Goal: Navigation & Orientation: Find specific page/section

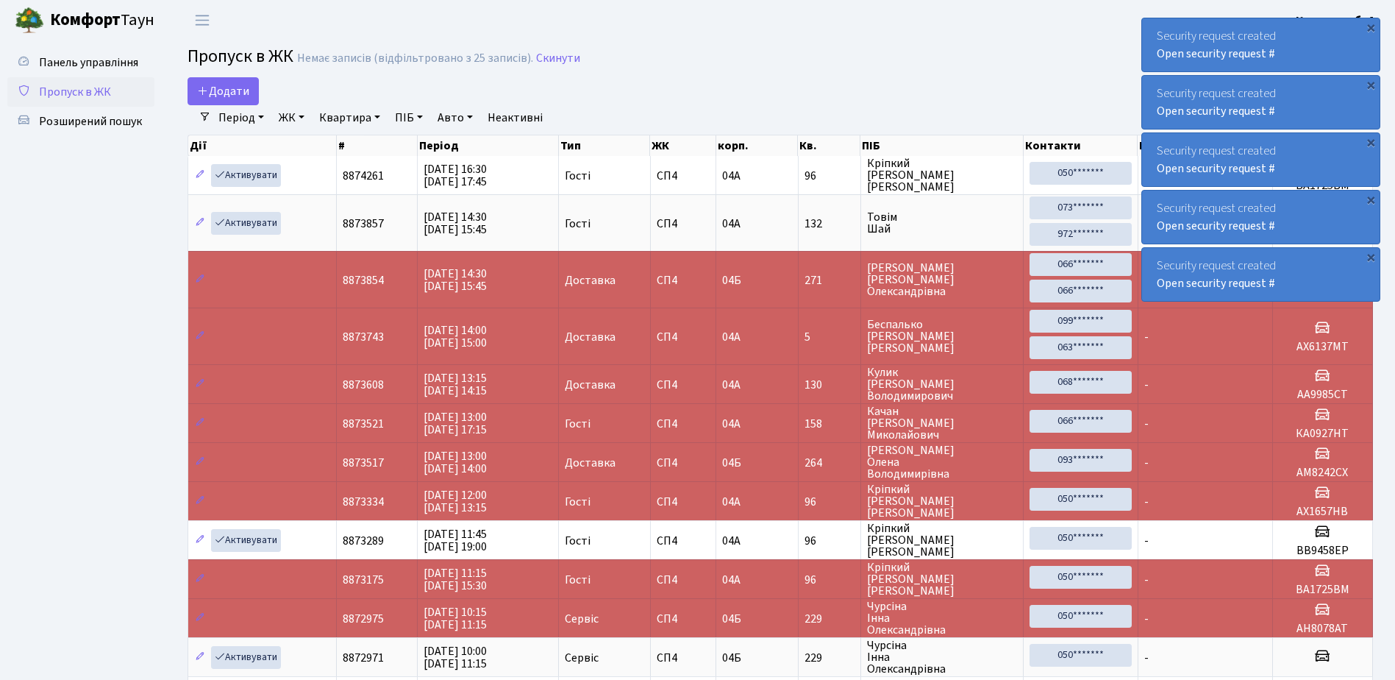
select select "25"
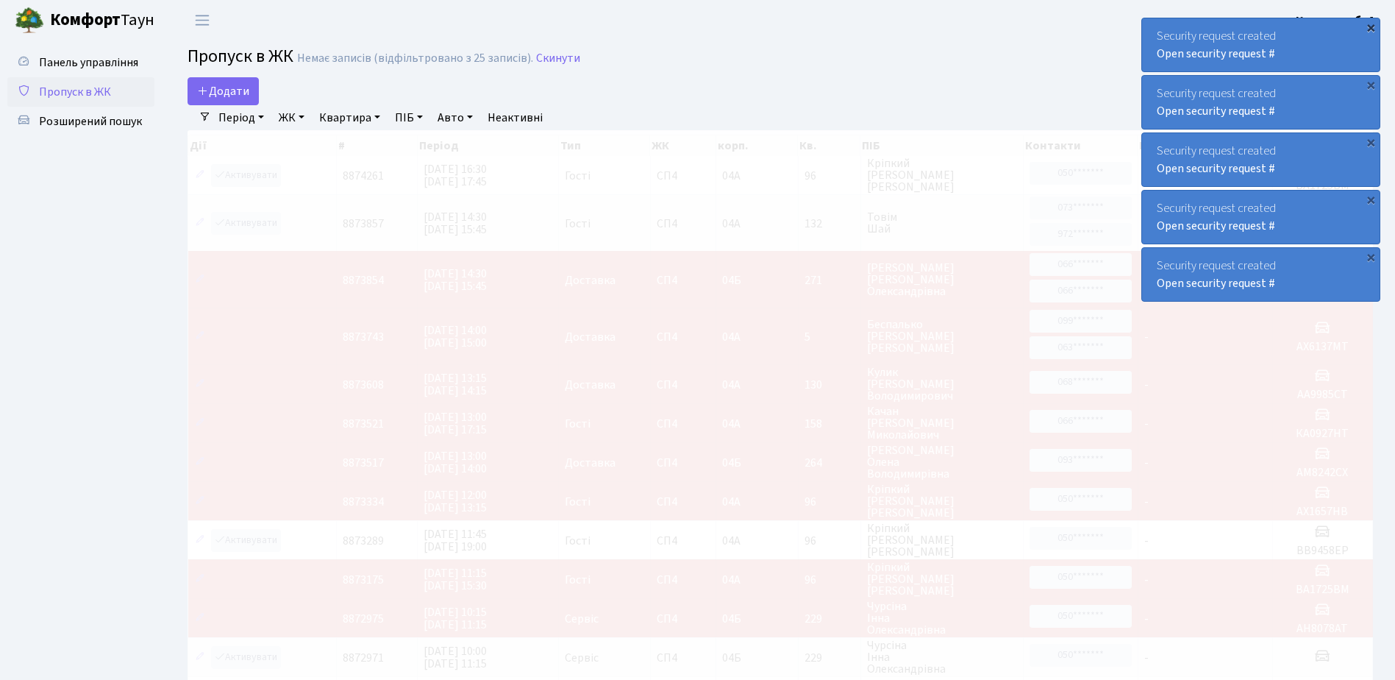
click at [1371, 26] on div "×" at bounding box center [1371, 27] width 15 height 15
click at [1372, 26] on div "×" at bounding box center [1371, 27] width 15 height 15
click at [1375, 26] on div "×" at bounding box center [1371, 27] width 15 height 15
click at [1370, 25] on div "×" at bounding box center [1371, 27] width 15 height 15
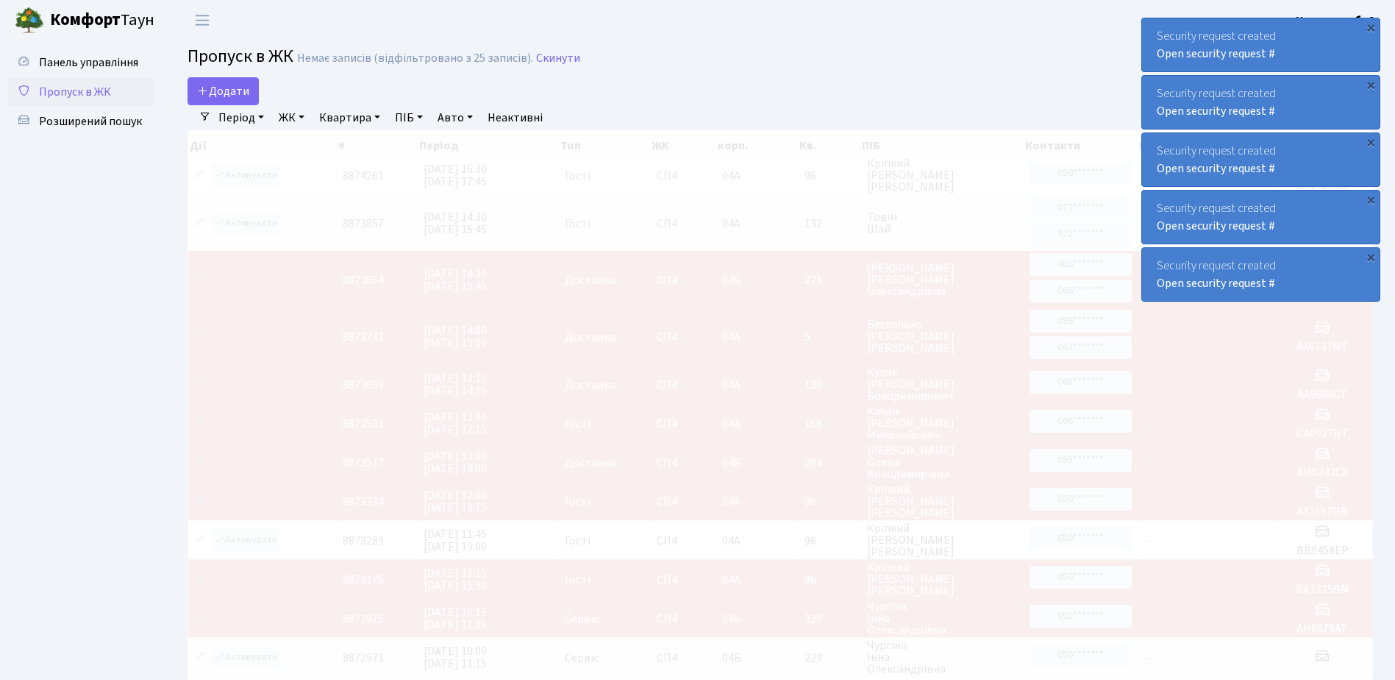
click at [1370, 25] on div "×" at bounding box center [1371, 27] width 15 height 15
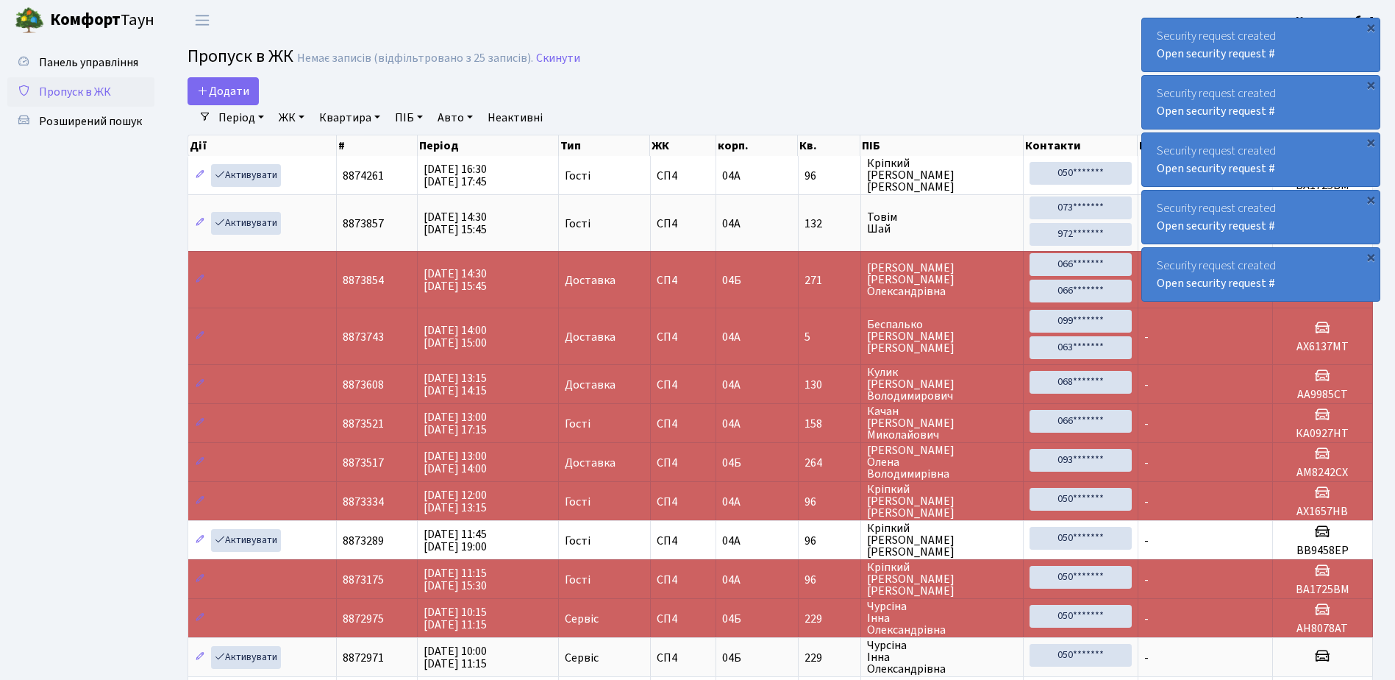
click at [1370, 25] on div "×" at bounding box center [1371, 27] width 15 height 15
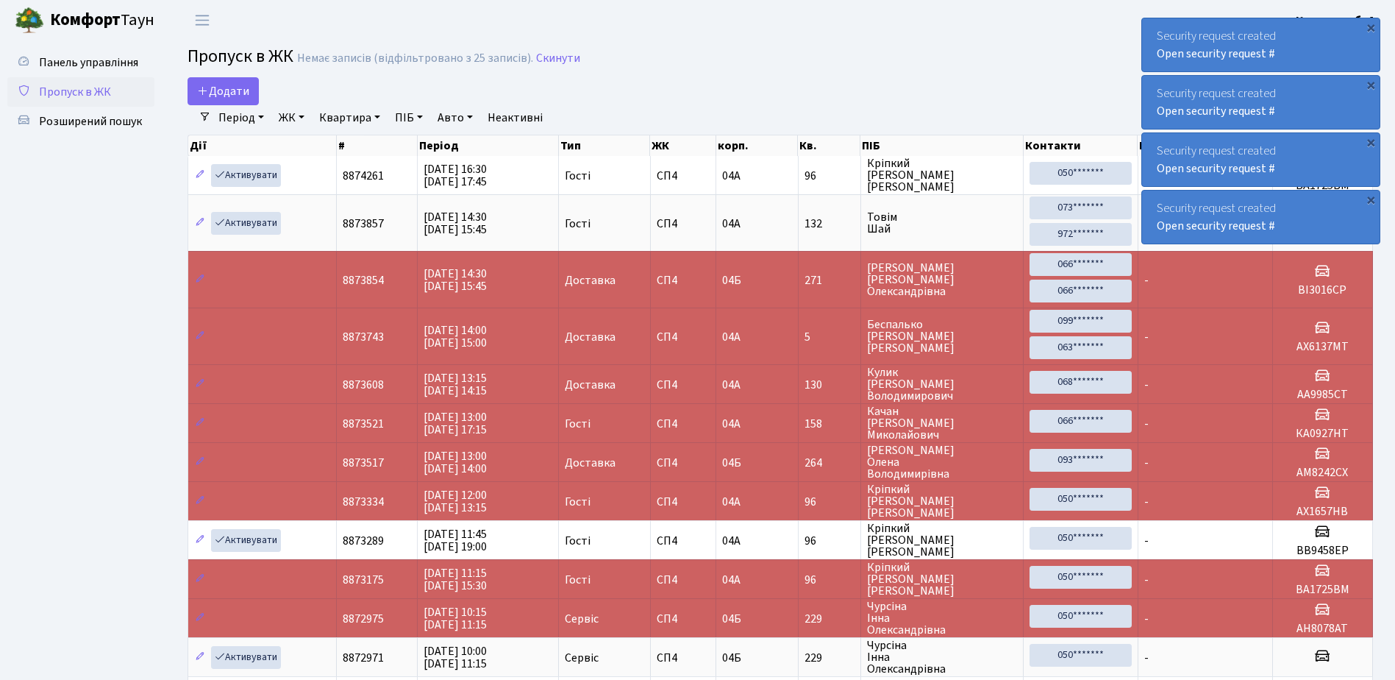
click at [1370, 25] on div "×" at bounding box center [1371, 27] width 15 height 15
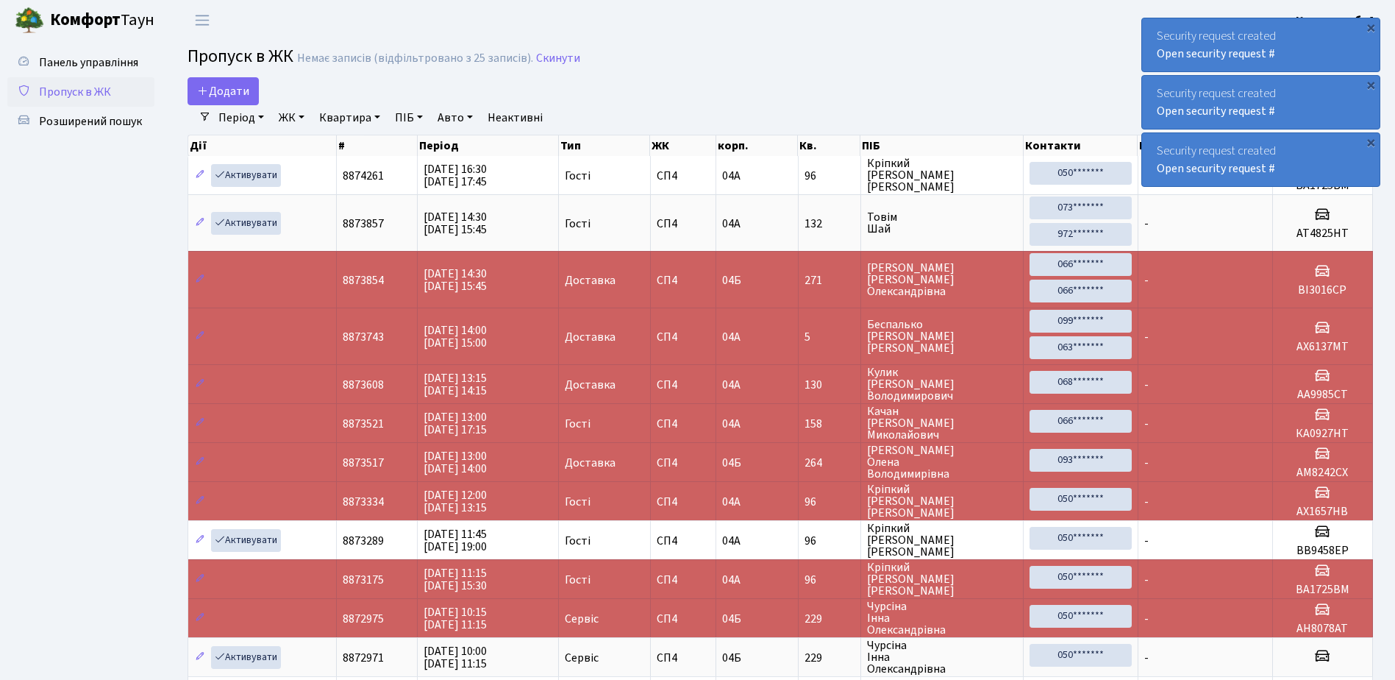
click at [1370, 25] on div "×" at bounding box center [1371, 27] width 15 height 15
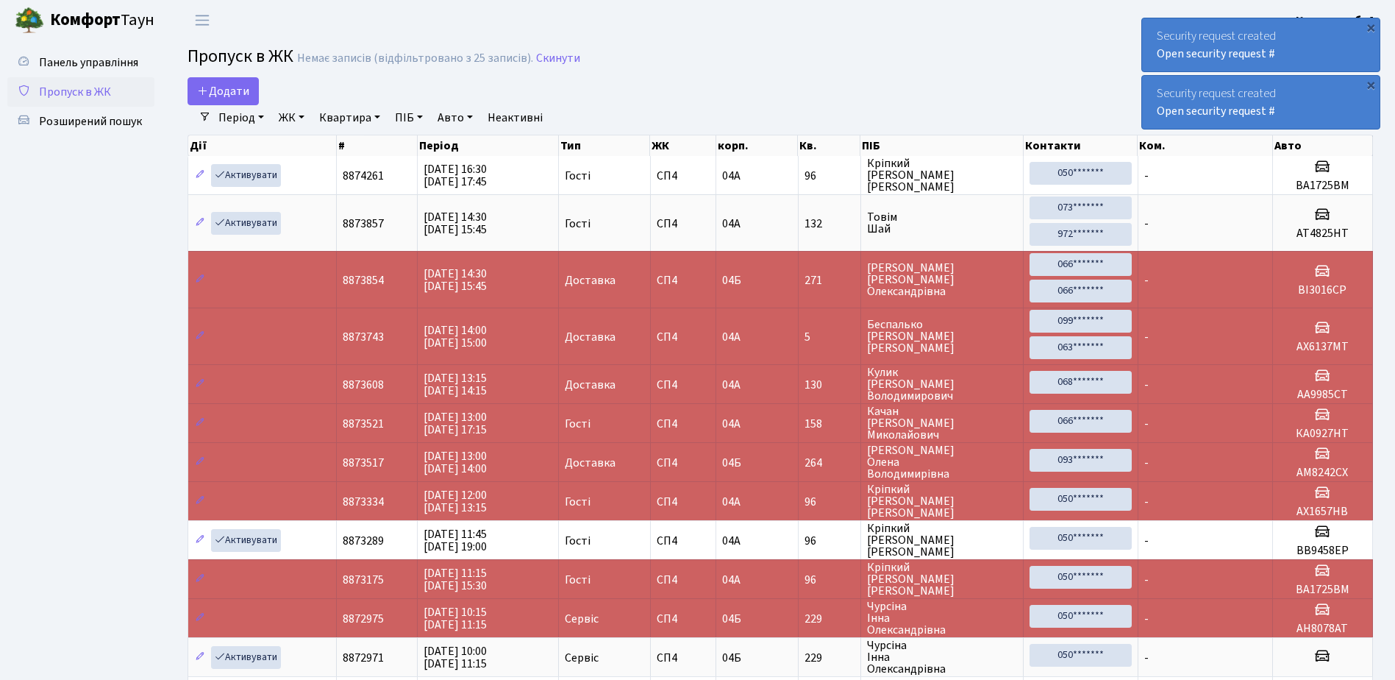
click at [1370, 25] on div "×" at bounding box center [1371, 27] width 15 height 15
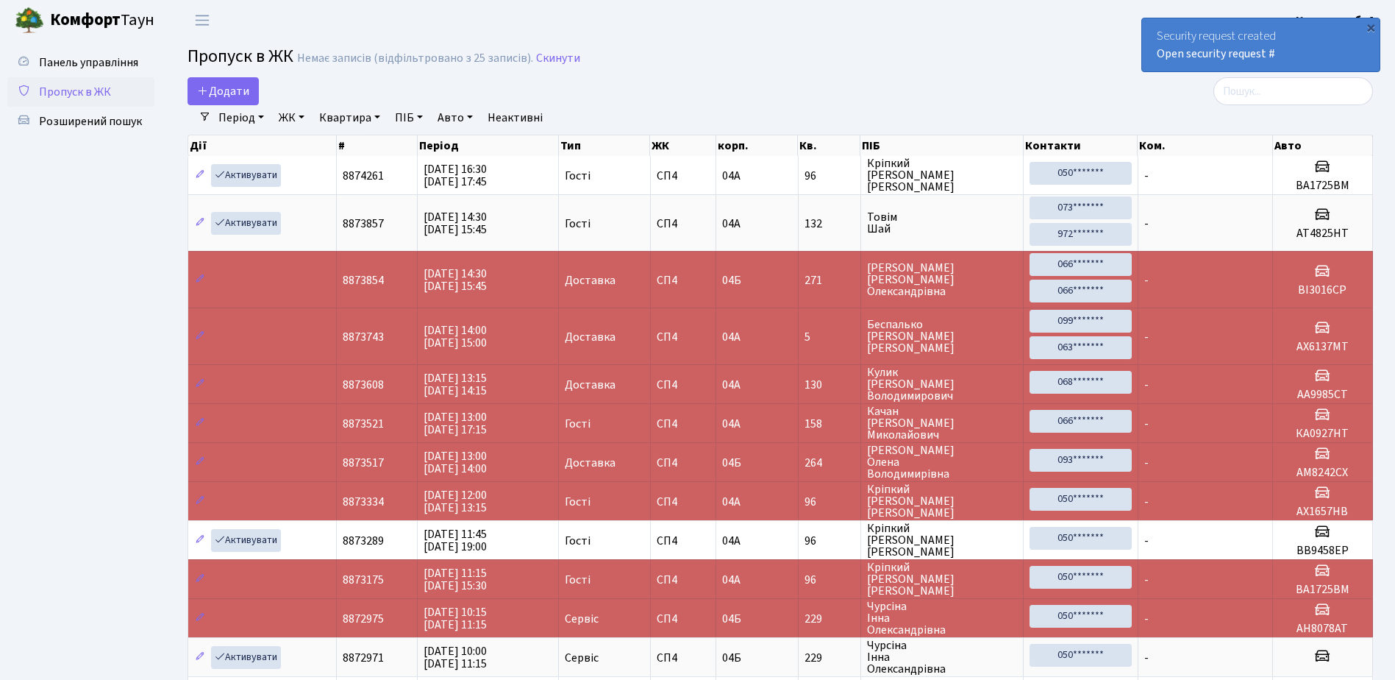
click at [1370, 25] on div "×" at bounding box center [1371, 27] width 15 height 15
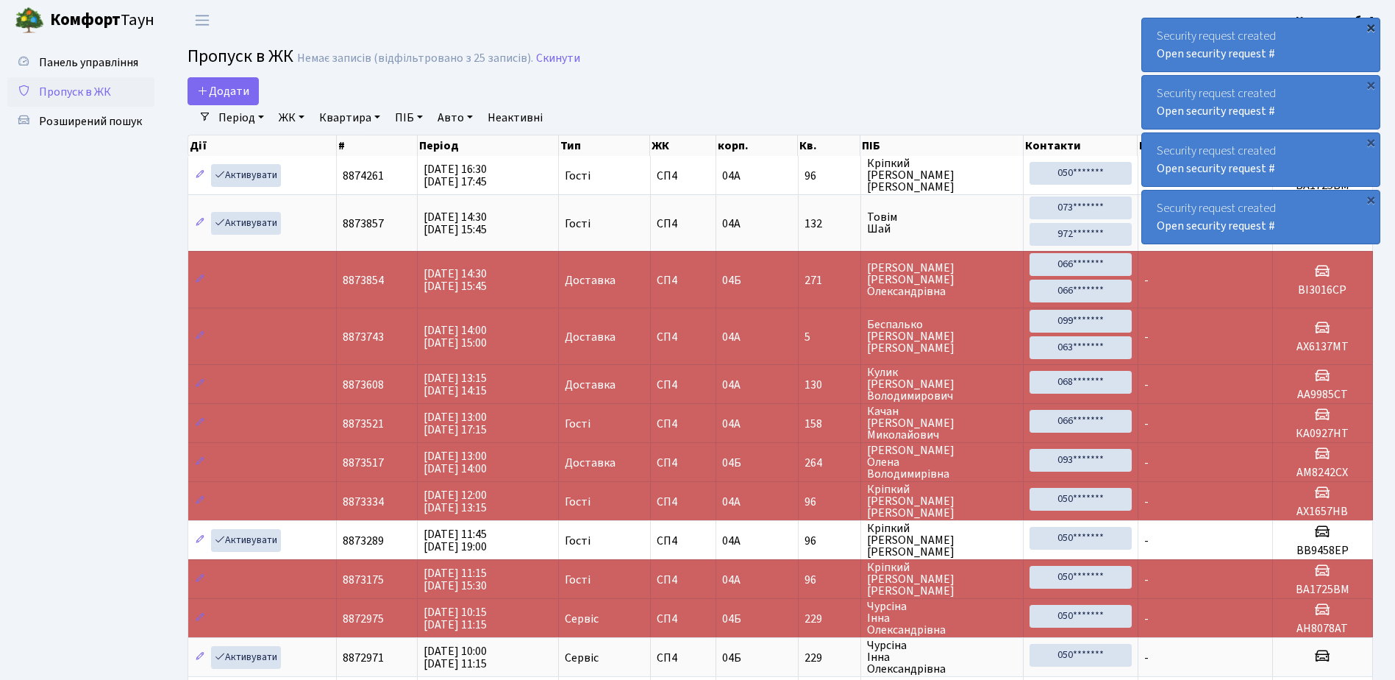
click at [1370, 26] on div "×" at bounding box center [1371, 27] width 15 height 15
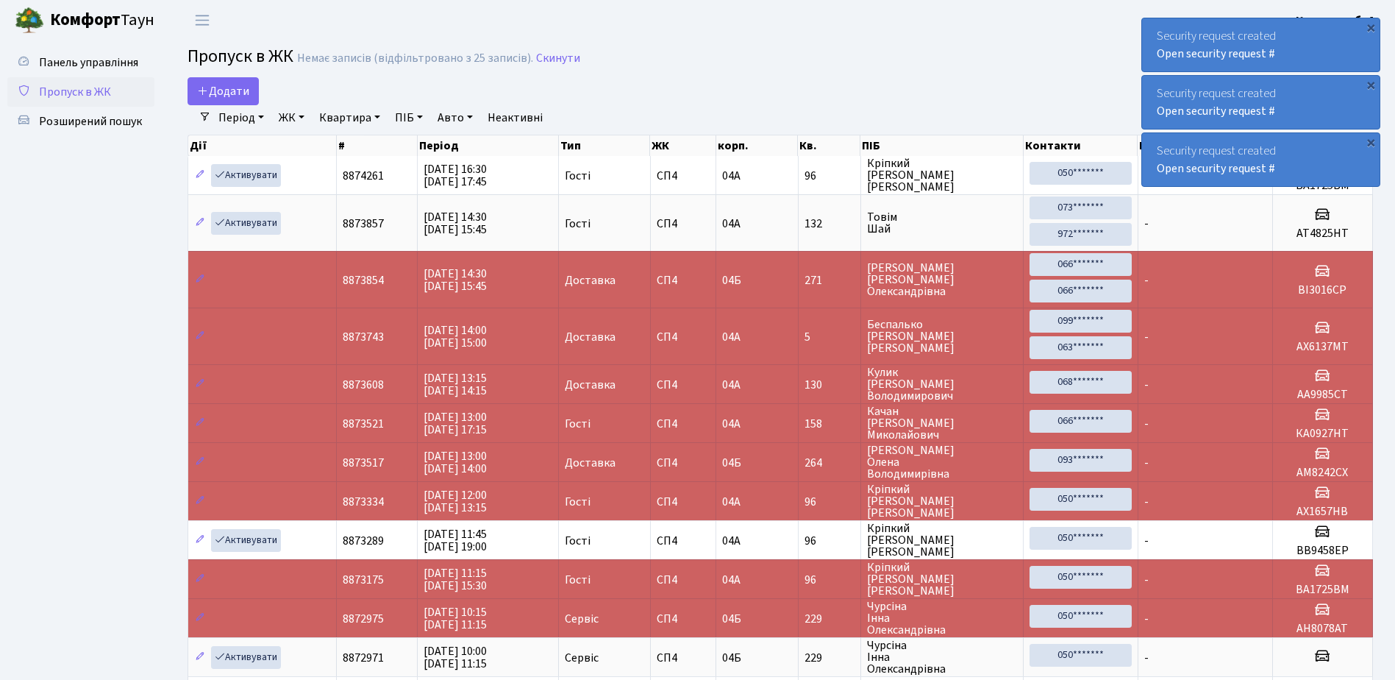
click at [1370, 26] on div "×" at bounding box center [1371, 27] width 15 height 15
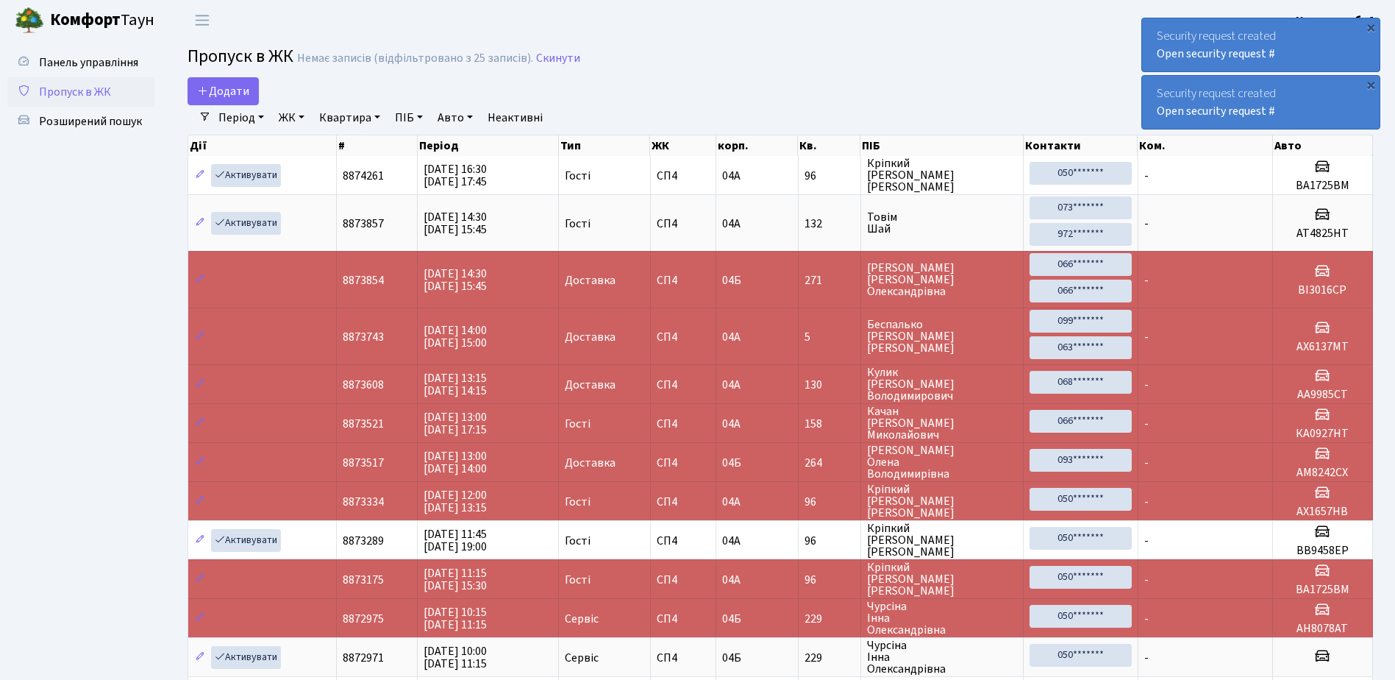
click at [1370, 27] on div "×" at bounding box center [1371, 27] width 15 height 15
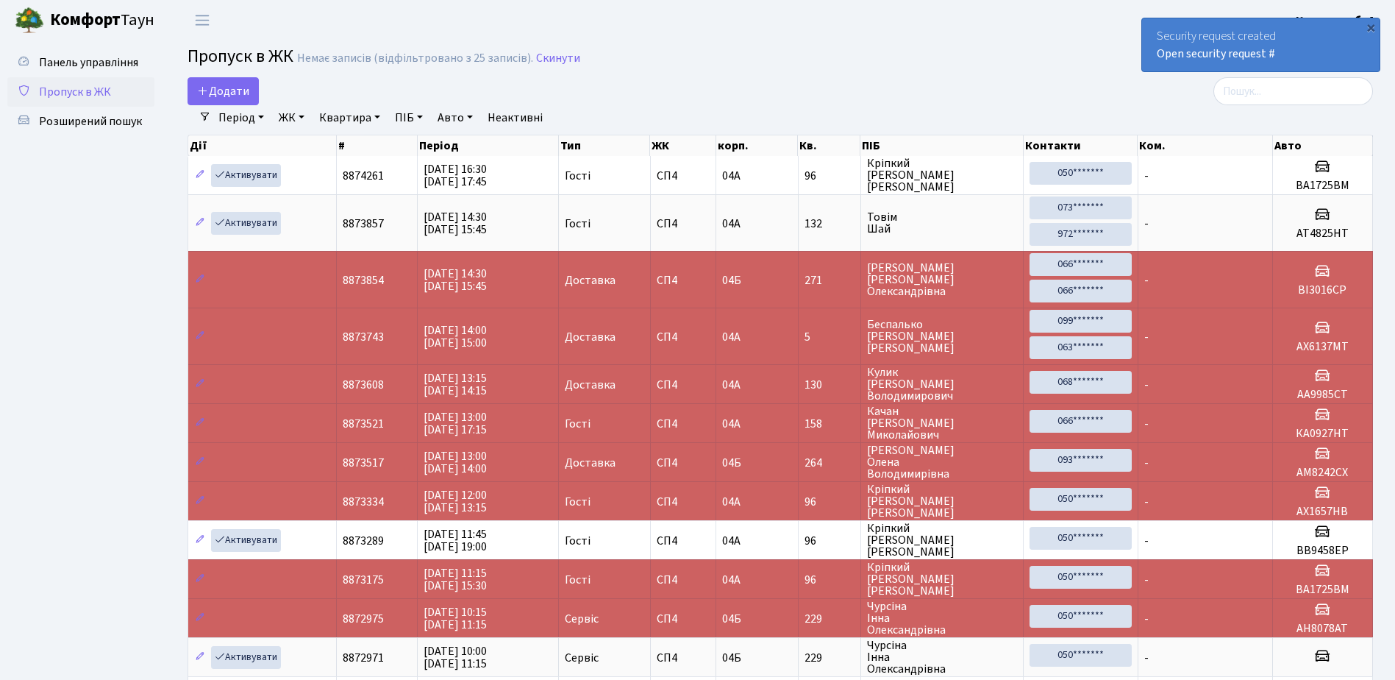
click at [1370, 28] on div "×" at bounding box center [1371, 27] width 15 height 15
